Goal: Transaction & Acquisition: Purchase product/service

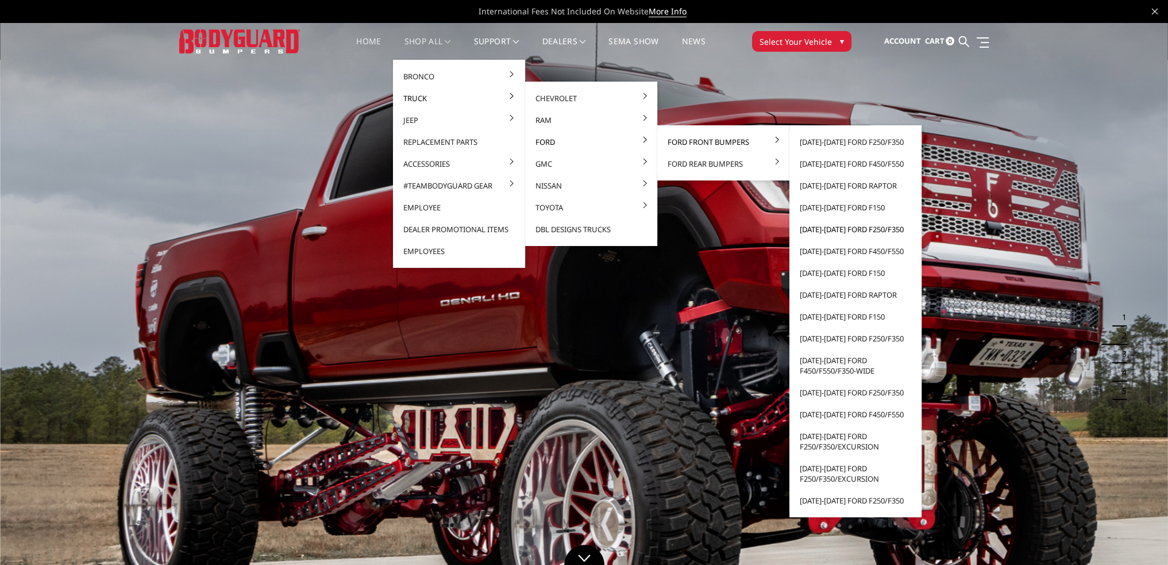
click at [838, 230] on link "[DATE]-[DATE] Ford F250/F350" at bounding box center [855, 229] width 123 height 22
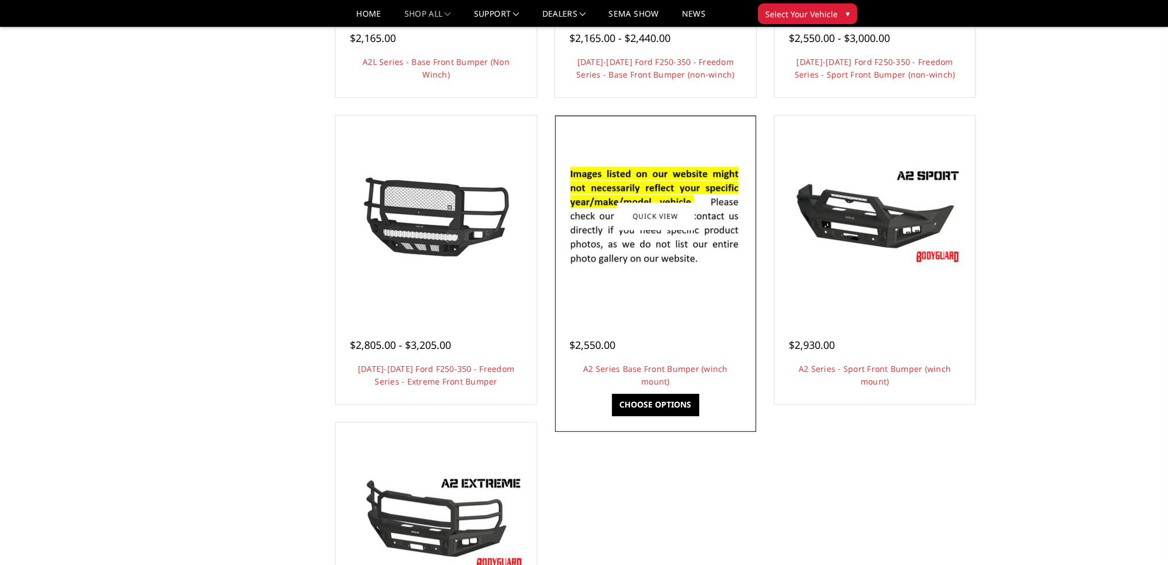
scroll to position [689, 0]
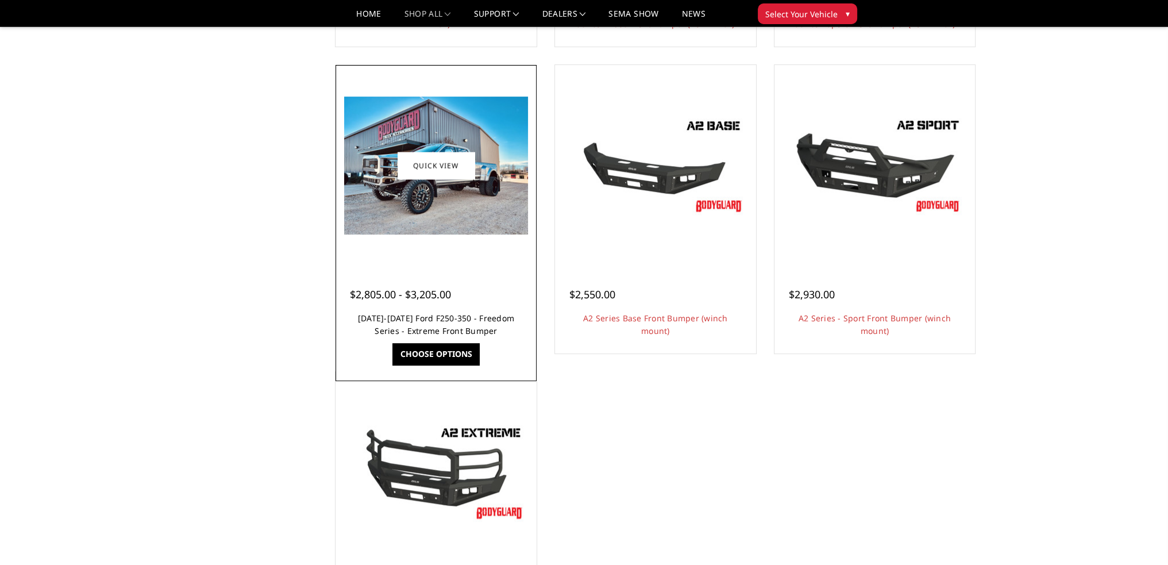
click at [408, 316] on link "2017-2022 Ford F250-350 - Freedom Series - Extreme Front Bumper" at bounding box center [436, 324] width 156 height 24
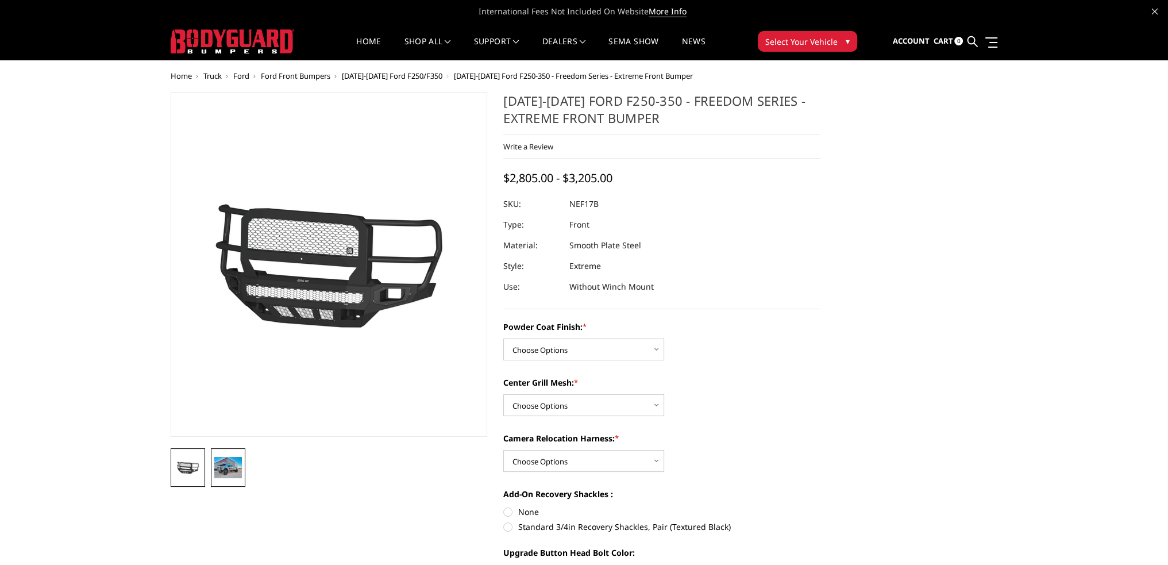
click at [233, 463] on img at bounding box center [228, 467] width 28 height 21
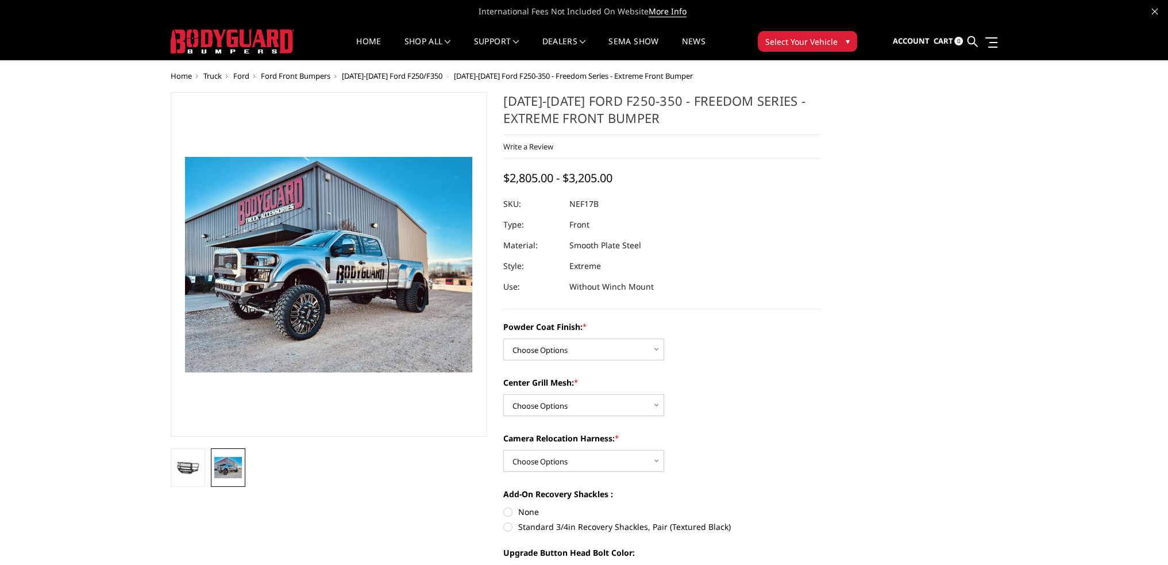
click at [290, 312] on img at bounding box center [380, 235] width 735 height 551
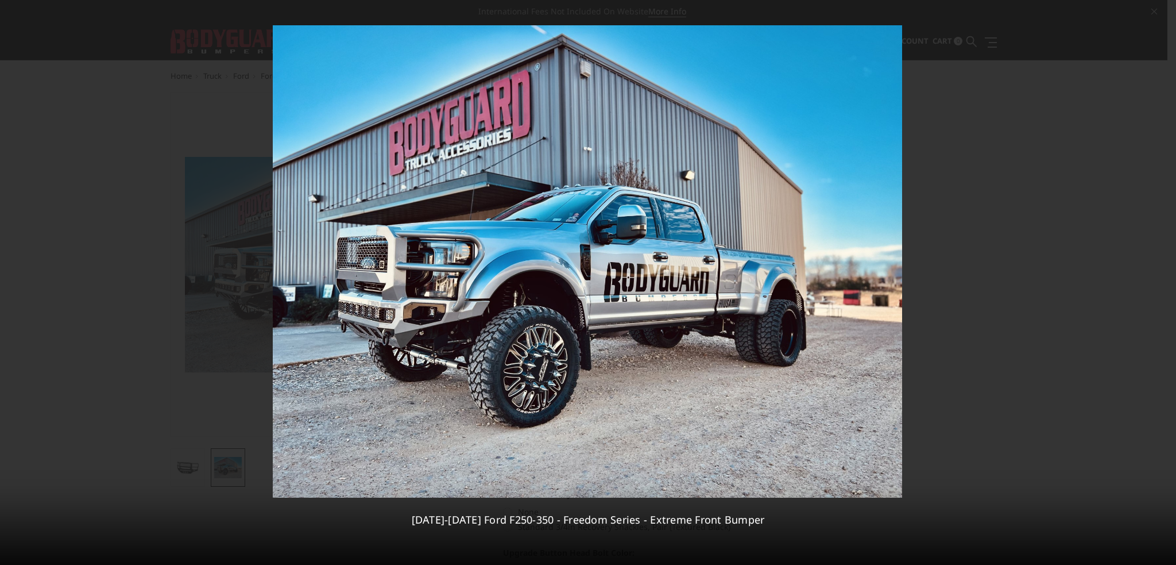
click at [358, 279] on img at bounding box center [587, 261] width 629 height 472
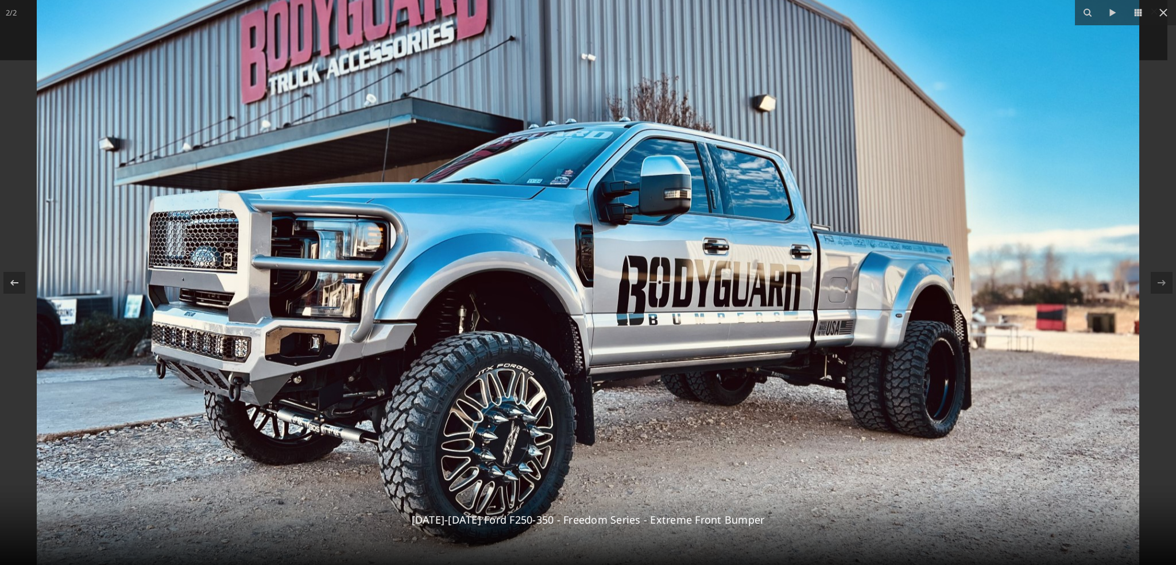
drag, startPoint x: 230, startPoint y: 276, endPoint x: 326, endPoint y: 281, distance: 96.7
click at [326, 281] on img at bounding box center [588, 254] width 1103 height 827
click at [1165, 13] on icon at bounding box center [1164, 13] width 8 height 8
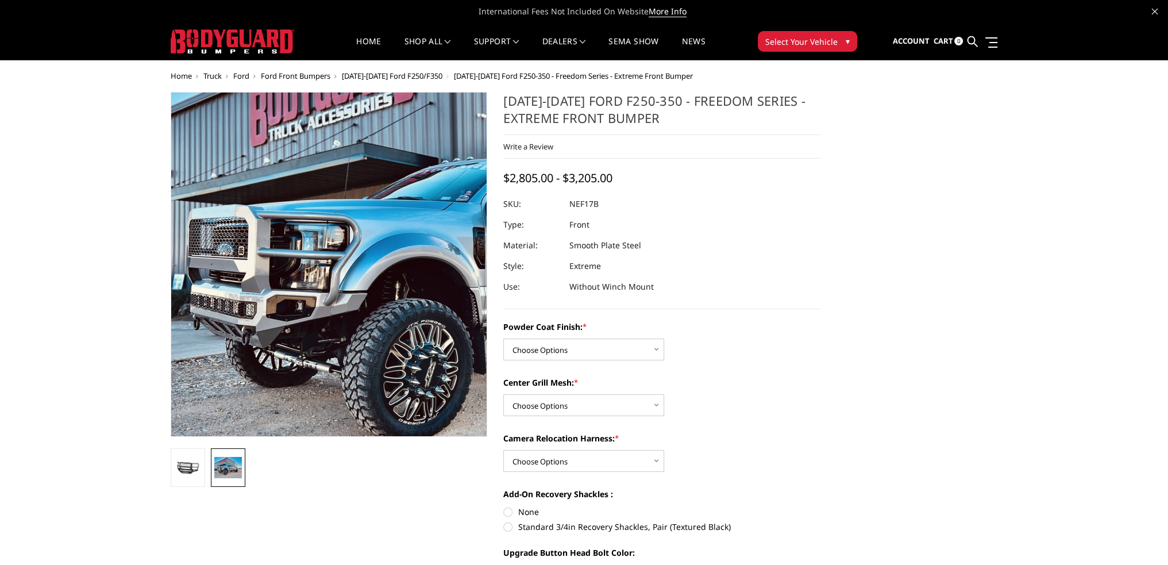
click at [214, 294] on img at bounding box center [481, 246] width 735 height 551
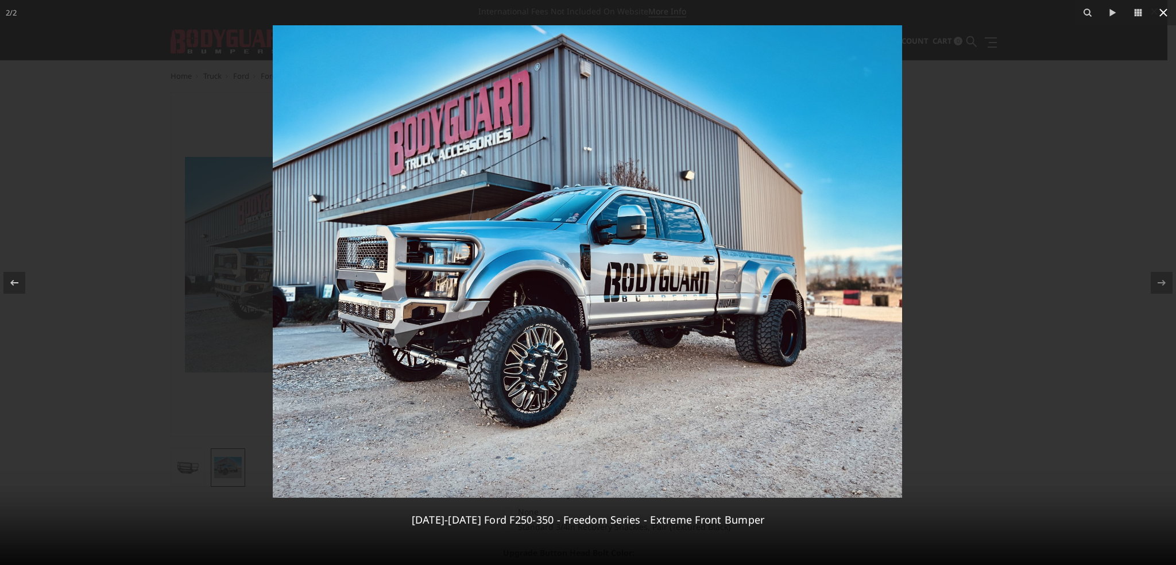
click at [1164, 12] on icon at bounding box center [1164, 13] width 8 height 8
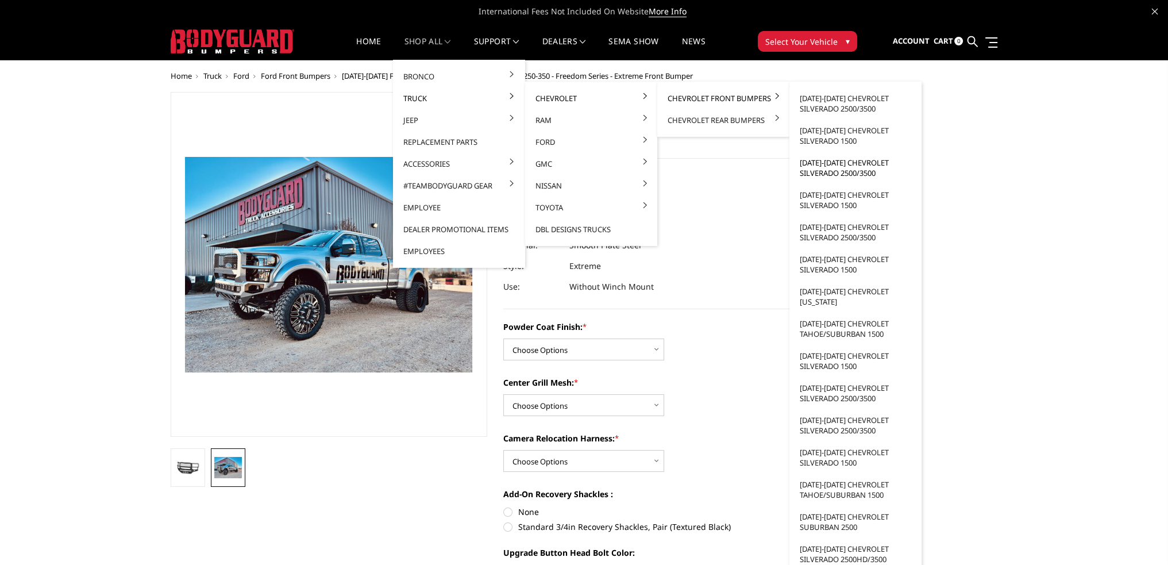
click at [841, 166] on link "[DATE]-[DATE] Chevrolet Silverado 2500/3500" at bounding box center [855, 168] width 123 height 32
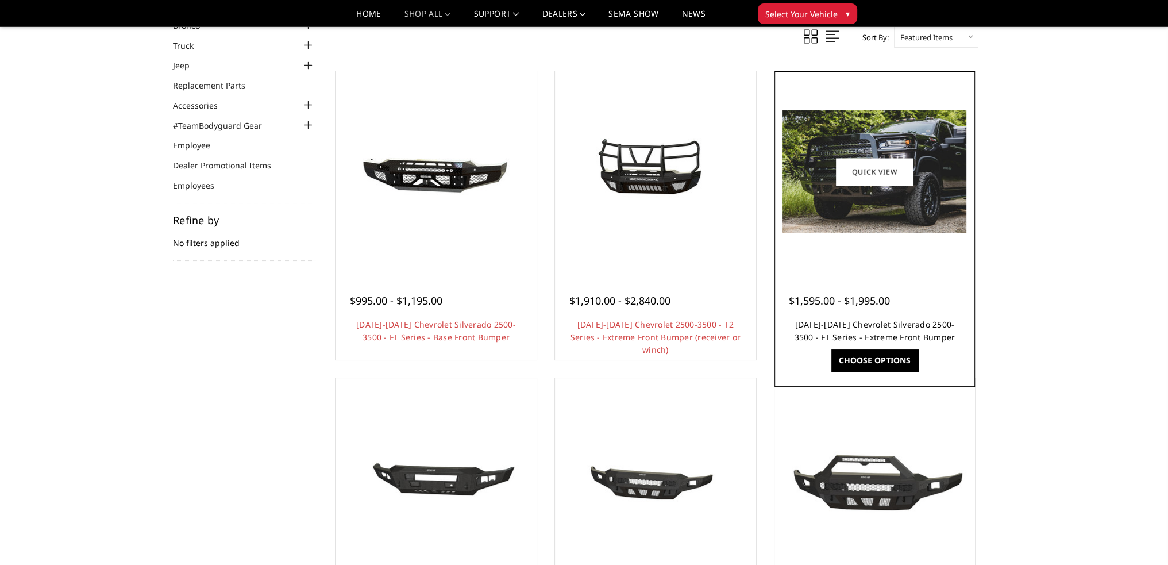
scroll to position [115, 0]
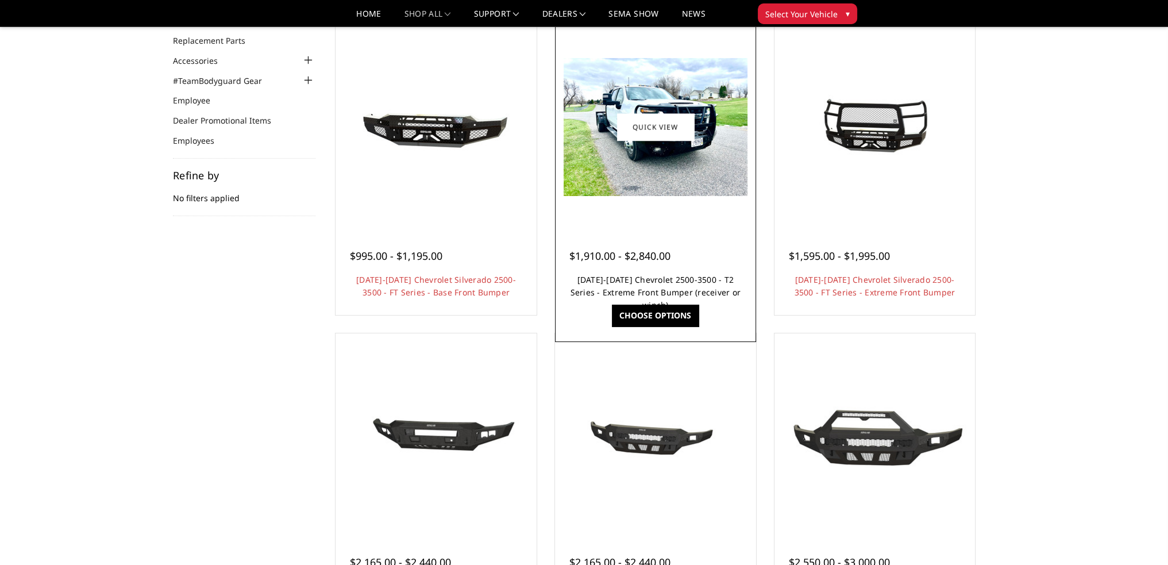
click at [657, 281] on link "2020-2023 Chevrolet 2500-3500 - T2 Series - Extreme Front Bumper (receiver or w…" at bounding box center [655, 292] width 171 height 36
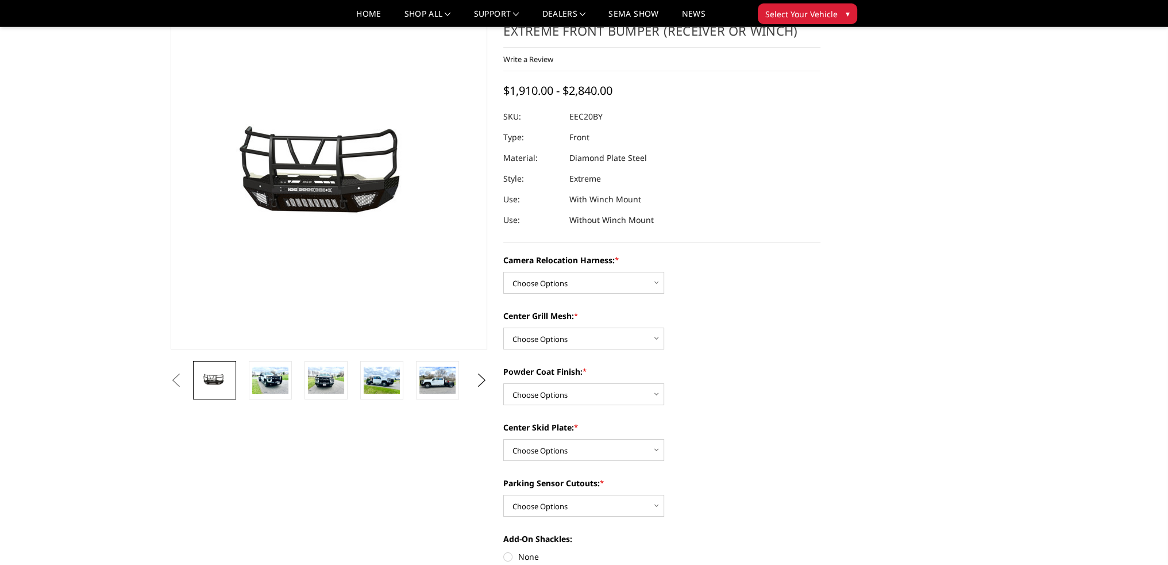
scroll to position [115, 0]
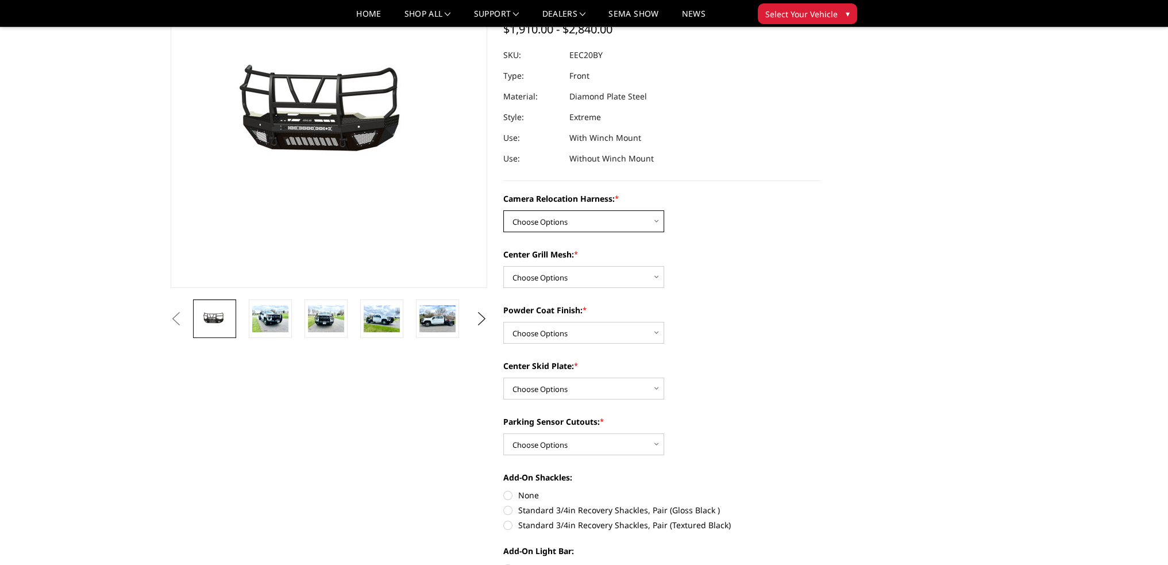
click at [560, 222] on select "Choose Options Without camera harness With camera harness" at bounding box center [583, 221] width 161 height 22
click at [566, 223] on select "Choose Options Without camera harness With camera harness" at bounding box center [583, 221] width 161 height 22
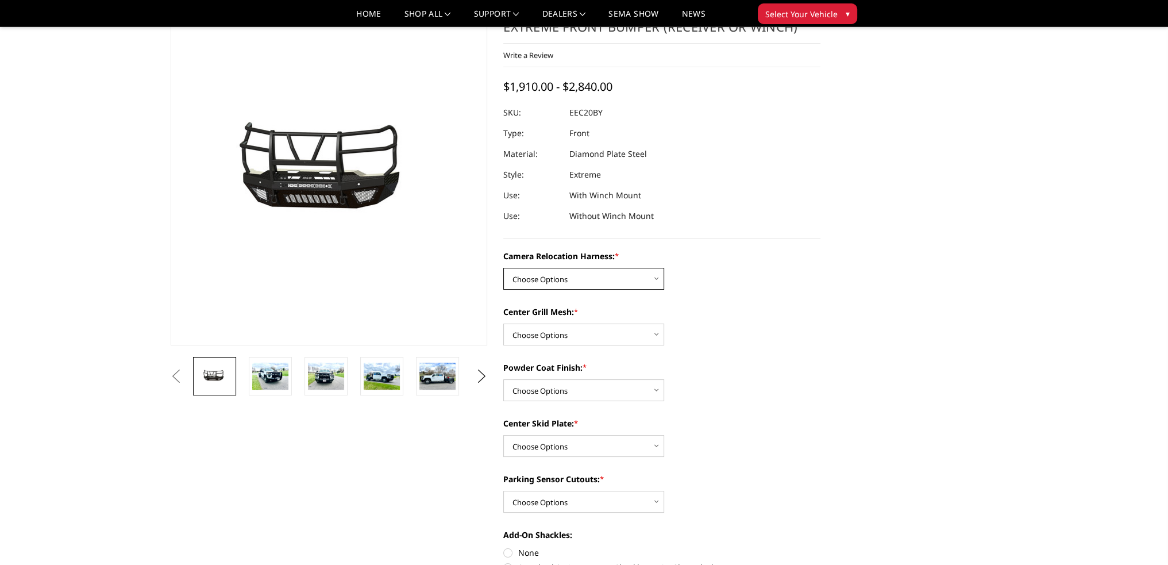
scroll to position [57, 0]
click at [581, 271] on select "Choose Options Without camera harness With camera harness" at bounding box center [583, 279] width 161 height 22
click at [503, 268] on select "Choose Options Without camera harness With camera harness" at bounding box center [583, 279] width 161 height 22
click at [567, 282] on select "Choose Options Without camera harness With camera harness" at bounding box center [583, 279] width 161 height 22
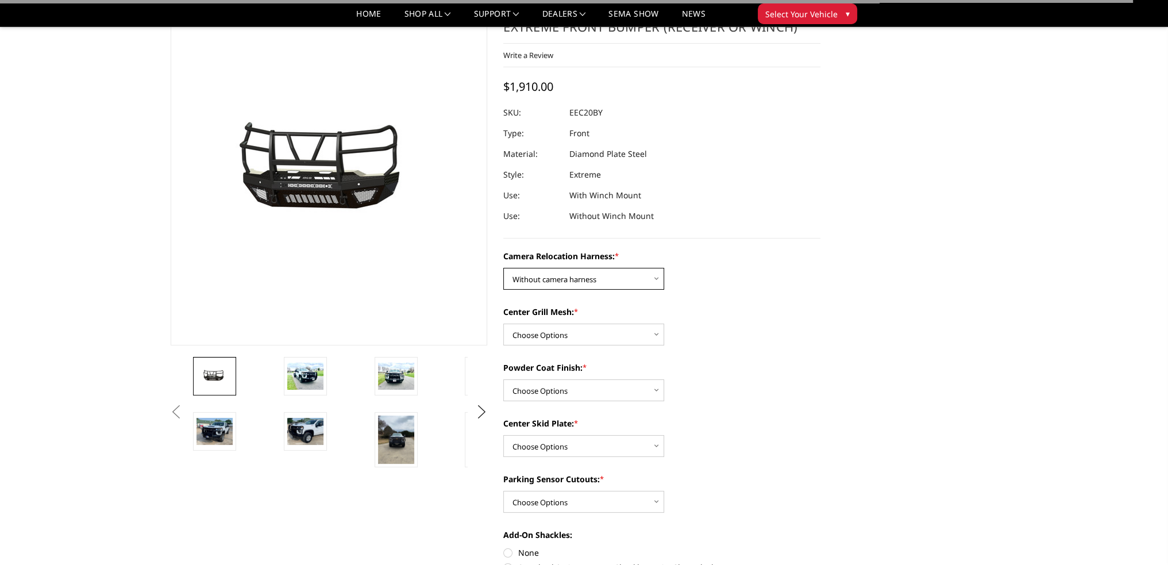
select select "3775"
click at [503, 268] on select "Choose Options Without camera harness With camera harness" at bounding box center [583, 279] width 161 height 22
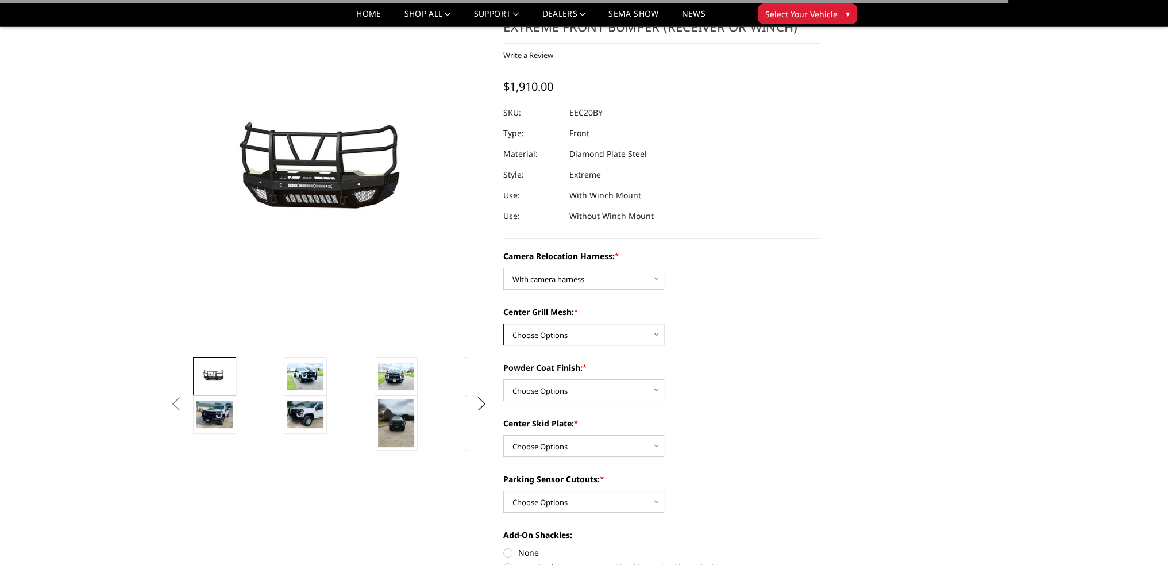
click at [553, 333] on select "Choose Options Without expanded metal With expanded metal" at bounding box center [583, 334] width 161 height 22
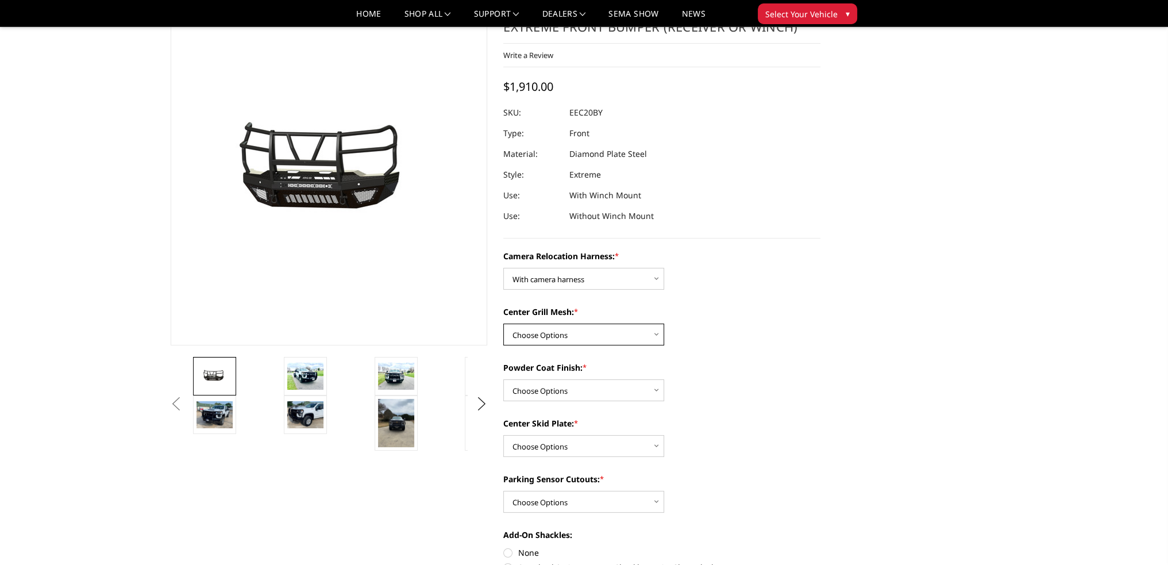
select select "3774"
click at [503, 323] on select "Choose Options Without expanded metal With expanded metal" at bounding box center [583, 334] width 161 height 22
click at [533, 399] on select "Choose Options Textured Black Powder Coat Gloss Black Powder Coat Bare Metal" at bounding box center [583, 390] width 161 height 22
select select "3772"
click at [503, 379] on select "Choose Options Textured Black Powder Coat Gloss Black Powder Coat Bare Metal" at bounding box center [583, 390] width 161 height 22
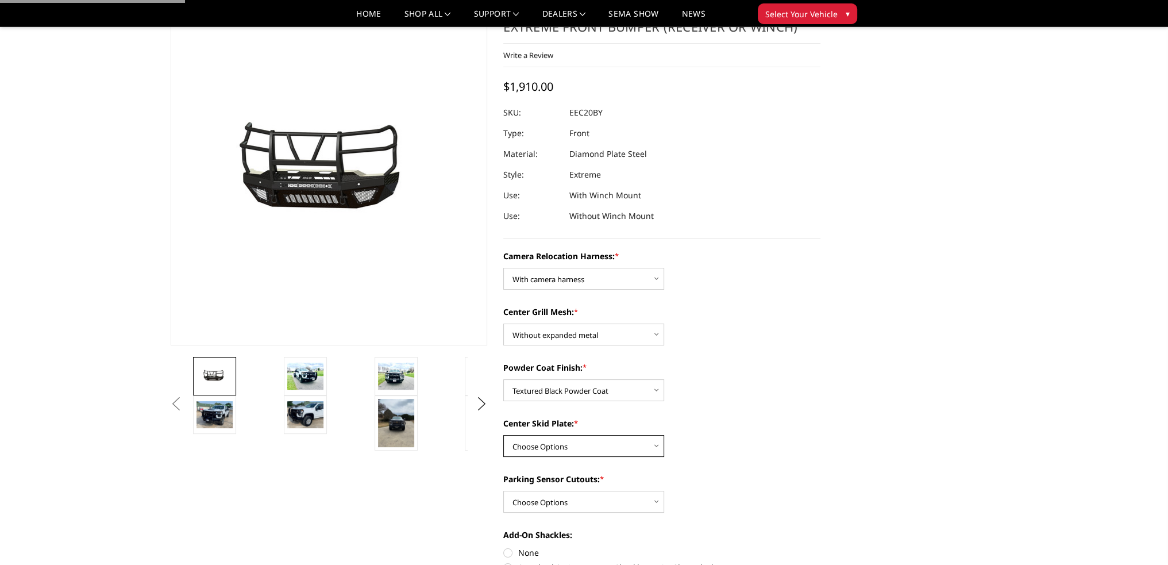
click at [535, 443] on select "Choose Options Winch Mount Skid Plate Standard Skid Plate (included) 2" Receive…" at bounding box center [583, 446] width 161 height 22
select select "3767"
click at [503, 435] on select "Choose Options Winch Mount Skid Plate Standard Skid Plate (included) 2" Receive…" at bounding box center [583, 446] width 161 height 22
click at [542, 493] on select "Choose Options Yes - With Parking Sensor Cutouts" at bounding box center [583, 501] width 161 height 22
select select "3766"
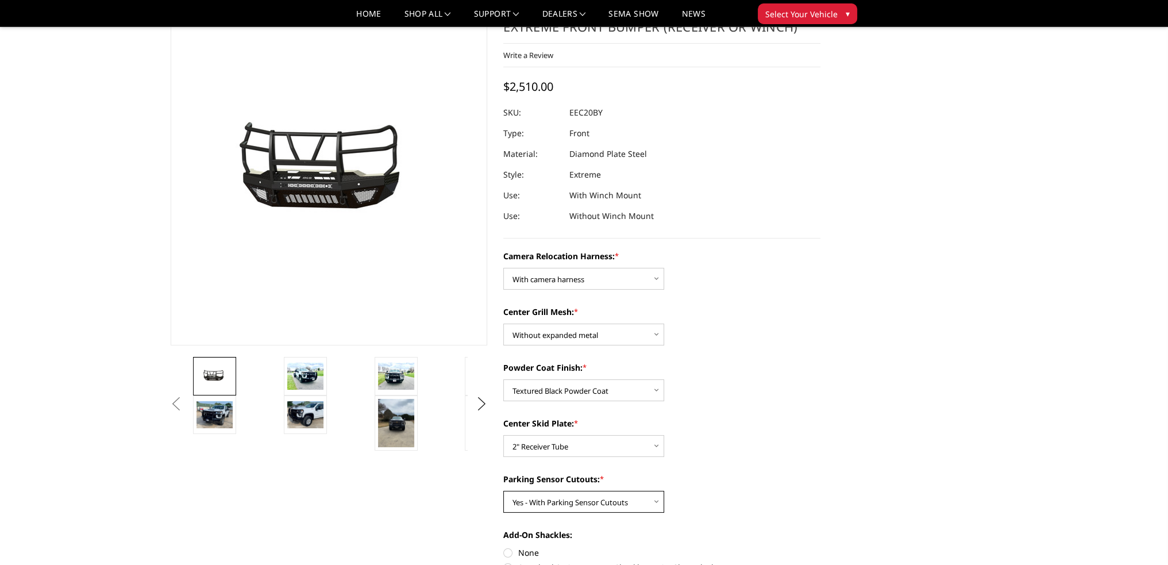
click at [503, 490] on select "Choose Options Yes - With Parking Sensor Cutouts" at bounding box center [583, 501] width 161 height 22
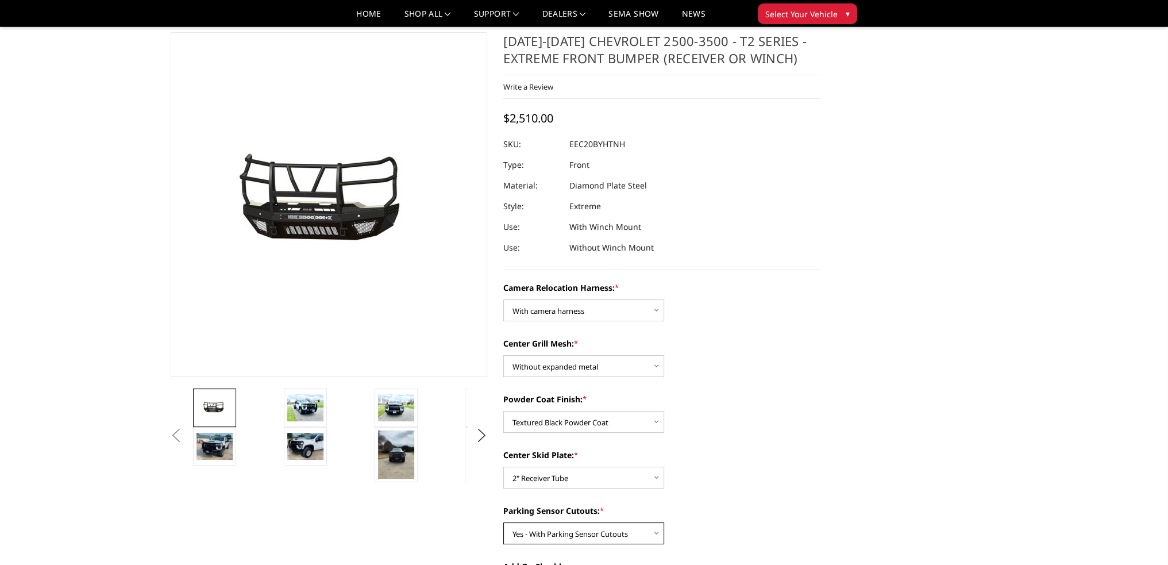
scroll to position [0, 0]
